Goal: Find specific page/section: Find specific page/section

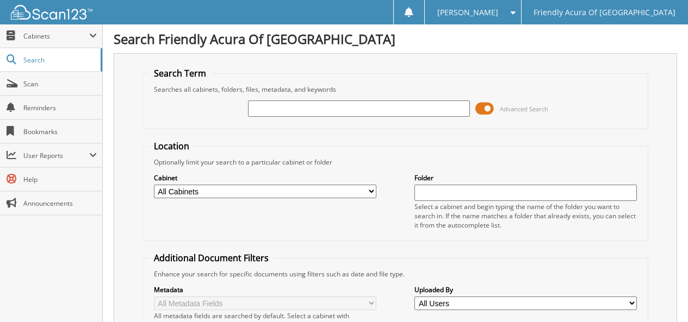
click at [338, 191] on select "All Cabinets CAR DEALS DEAD DEALS PARTS SERVICE RO WHOLE SALES Needs Filing" at bounding box center [265, 192] width 222 height 14
select select "35307"
click at [154, 185] on select "All Cabinets CAR DEALS DEAD DEALS PARTS SERVICE RO WHOLE SALES Needs Filing" at bounding box center [265, 192] width 222 height 14
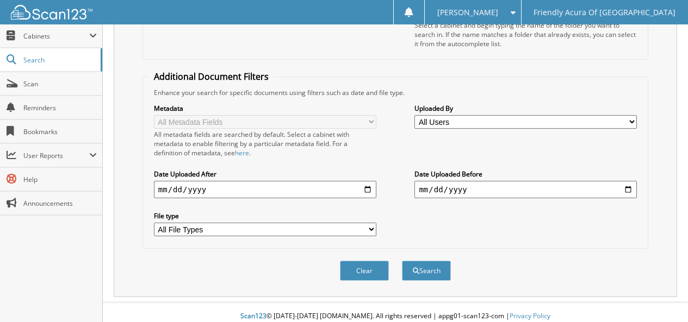
scroll to position [190, 0]
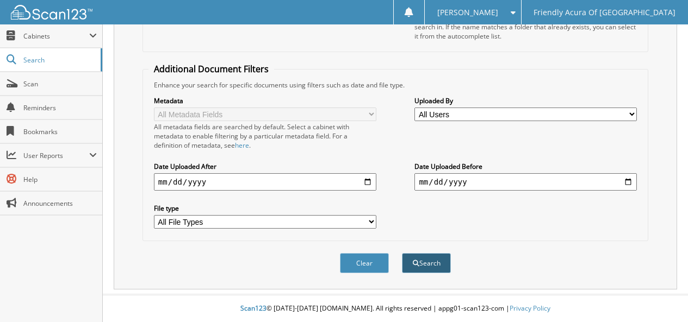
click at [431, 262] on button "Search" at bounding box center [426, 263] width 49 height 20
click at [369, 188] on input "date" at bounding box center [265, 181] width 222 height 17
click at [368, 177] on input "date" at bounding box center [265, 181] width 222 height 17
type input "[DATE]"
click at [450, 267] on div "Search" at bounding box center [426, 263] width 51 height 22
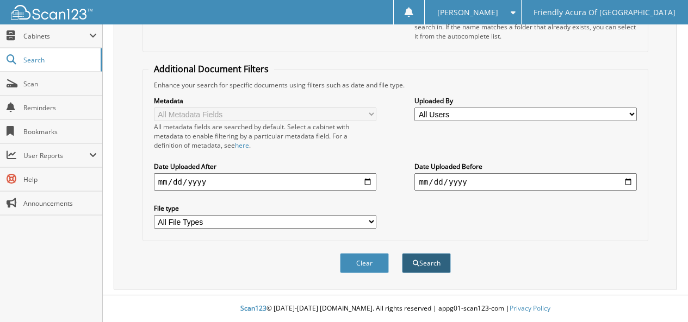
click at [446, 266] on button "Search" at bounding box center [426, 263] width 49 height 20
click at [279, 214] on div "File type All File Types PDF WEBP" at bounding box center [265, 216] width 222 height 27
click at [278, 221] on select "All File Types PDF WEBP" at bounding box center [265, 222] width 222 height 14
click at [301, 188] on input "[DATE]" at bounding box center [265, 181] width 222 height 17
click at [496, 176] on input "date" at bounding box center [525, 181] width 222 height 17
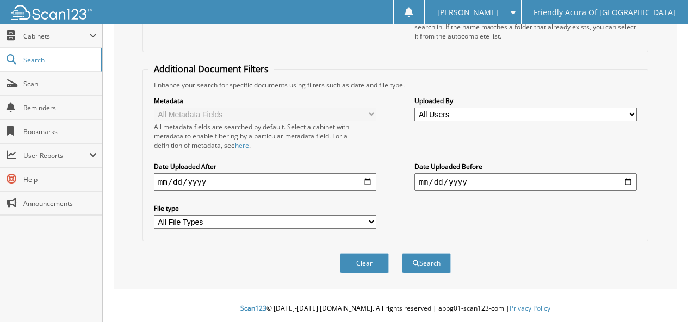
click at [620, 185] on input "date" at bounding box center [525, 181] width 222 height 17
click at [625, 183] on input "date" at bounding box center [525, 181] width 222 height 17
type input "[DATE]"
click at [408, 268] on button "Search" at bounding box center [426, 263] width 49 height 20
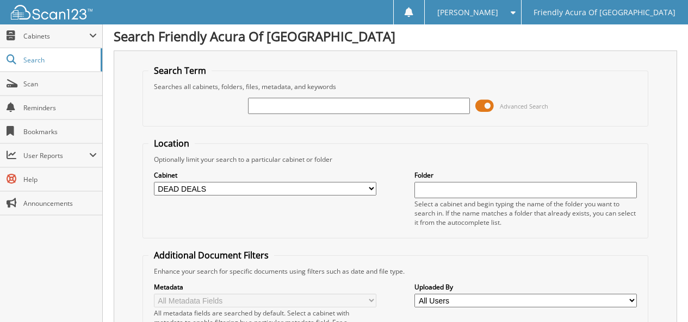
scroll to position [0, 0]
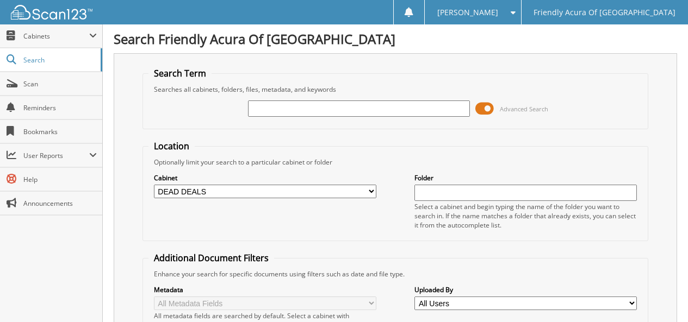
click at [353, 107] on input "text" at bounding box center [359, 109] width 222 height 16
click at [41, 86] on span "Scan" at bounding box center [59, 83] width 73 height 9
